Goal: Book appointment/travel/reservation

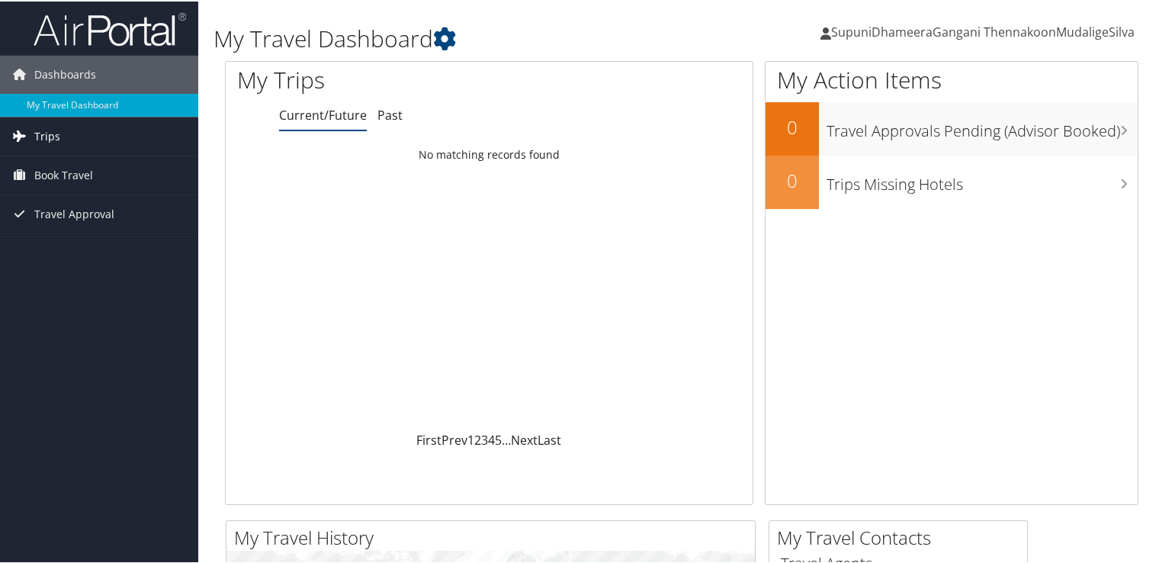
click at [57, 140] on span "Trips" at bounding box center [47, 135] width 26 height 38
click at [90, 245] on span "Book Travel" at bounding box center [63, 242] width 59 height 38
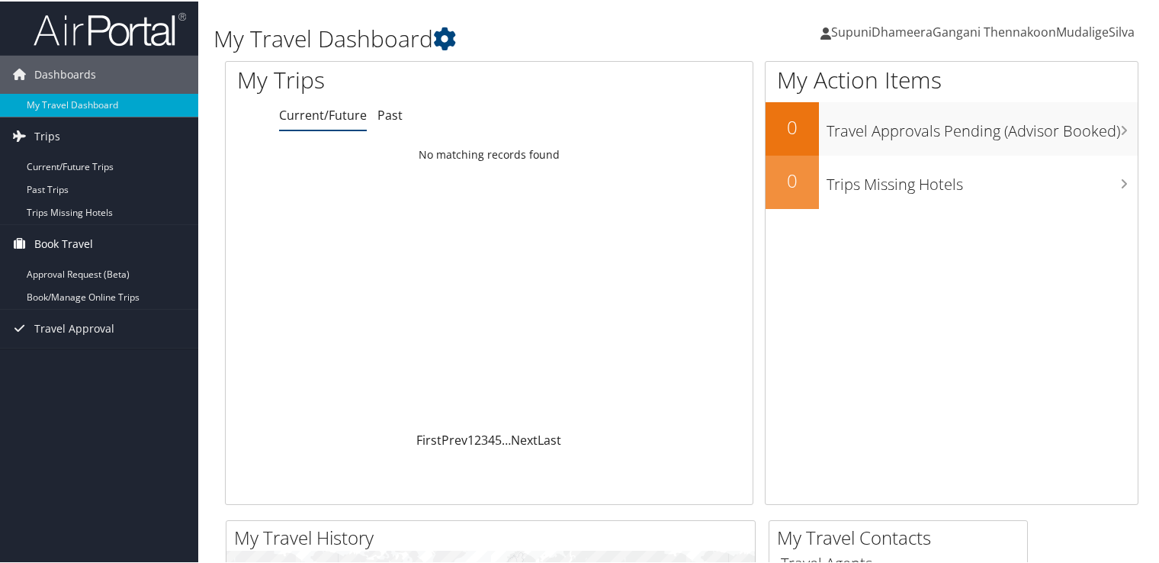
click at [69, 238] on span "Book Travel" at bounding box center [63, 242] width 59 height 38
click at [78, 303] on link "Book/Manage Online Trips" at bounding box center [99, 295] width 198 height 23
